Goal: Check status: Check status

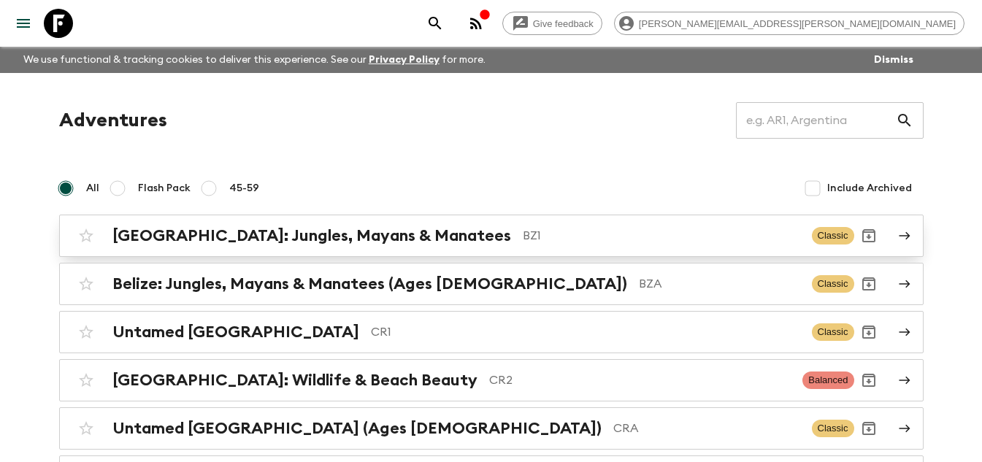
click at [188, 230] on h2 "[GEOGRAPHIC_DATA]: Jungles, Mayans & Manatees" at bounding box center [311, 235] width 399 height 19
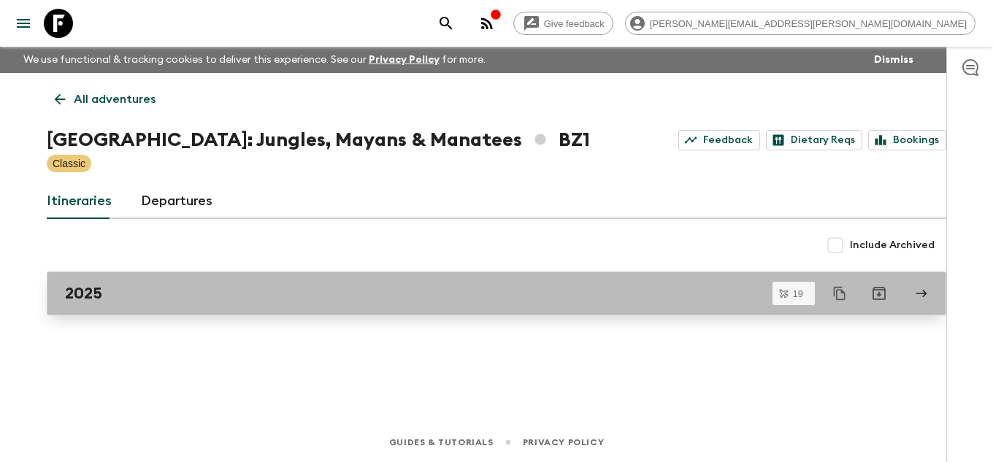
click at [175, 293] on div "2025" at bounding box center [482, 293] width 835 height 19
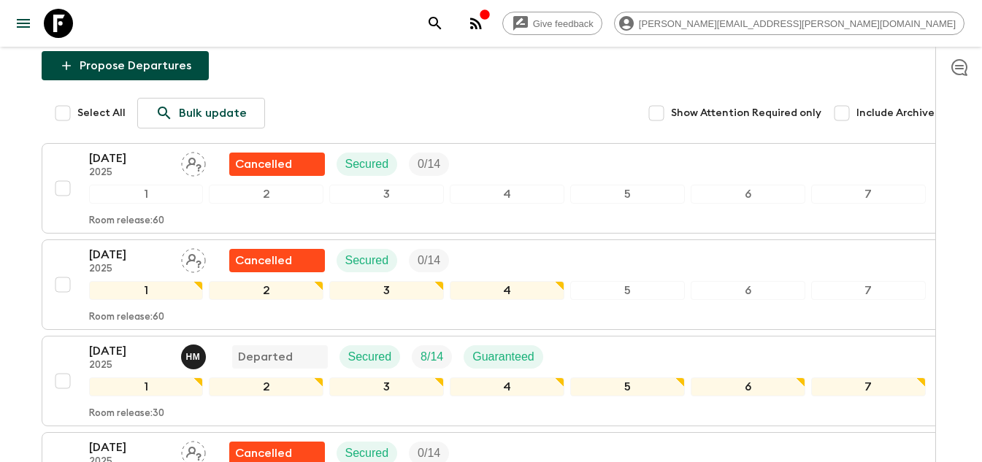
scroll to position [219, 0]
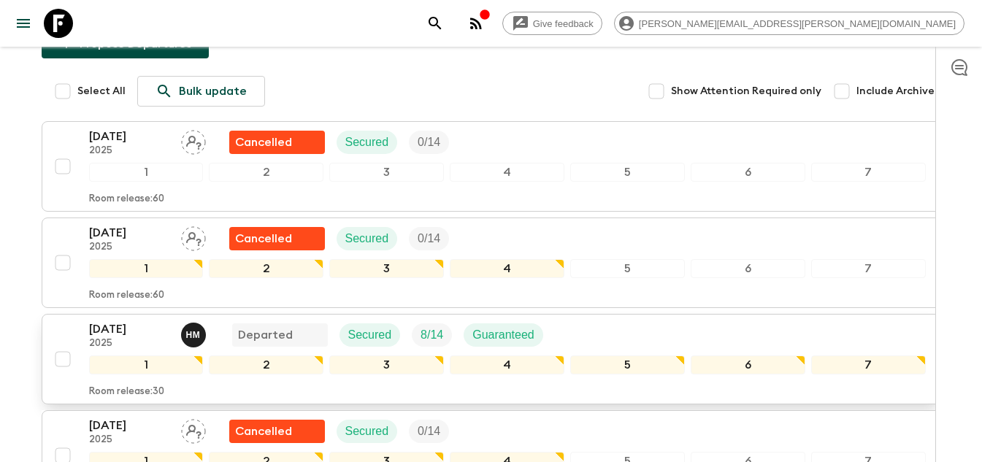
click at [153, 320] on p "[DATE]" at bounding box center [129, 329] width 80 height 18
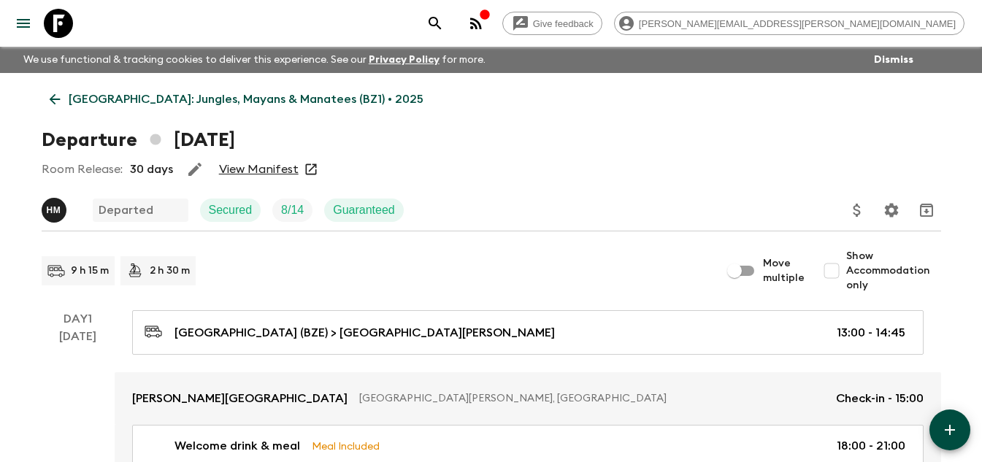
click at [235, 150] on h1 "Departure [DATE]" at bounding box center [138, 140] width 193 height 29
click at [274, 164] on link "View Manifest" at bounding box center [259, 169] width 80 height 15
